Goal: Find specific page/section: Find specific page/section

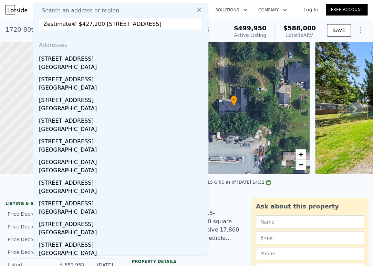
click at [90, 22] on input "Zestimate® $427,200 [STREET_ADDRESS]" at bounding box center [121, 24] width 164 height 12
paste input "text"
click at [131, 21] on input "[STREET_ADDRESS]" at bounding box center [121, 24] width 164 height 12
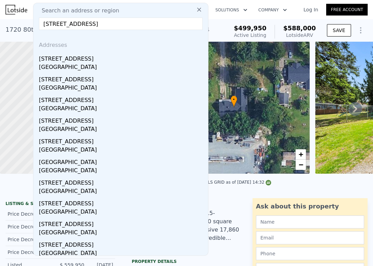
click at [149, 21] on input "[STREET_ADDRESS]" at bounding box center [121, 24] width 164 height 12
click at [107, 25] on input "[STREET_ADDRESS]" at bounding box center [121, 24] width 164 height 12
click at [140, 24] on input "[STREET_ADDRESS]" at bounding box center [121, 24] width 164 height 12
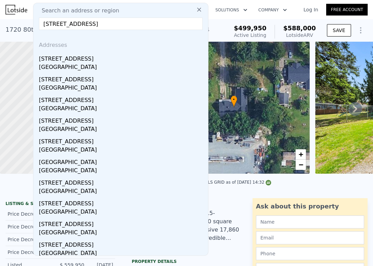
click at [140, 24] on input "[STREET_ADDRESS]" at bounding box center [121, 24] width 164 height 12
paste input "[GEOGRAPHIC_DATA], [GEOGRAPHIC_DATA]"
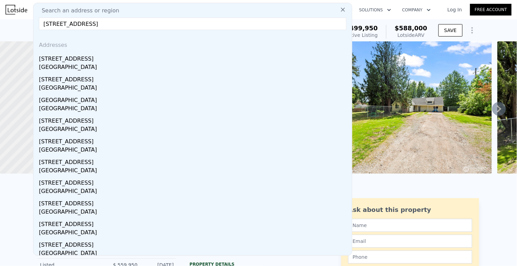
click at [127, 27] on input "[STREET_ADDRESS]" at bounding box center [192, 24] width 307 height 12
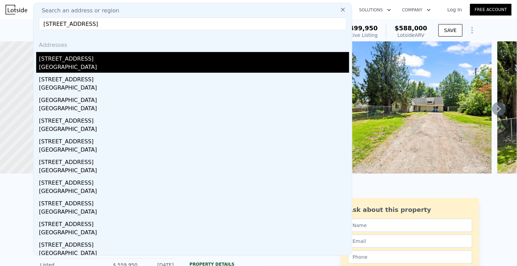
type input "[STREET_ADDRESS]"
click at [61, 71] on div "[GEOGRAPHIC_DATA]" at bounding box center [194, 68] width 310 height 10
